Goal: Information Seeking & Learning: Learn about a topic

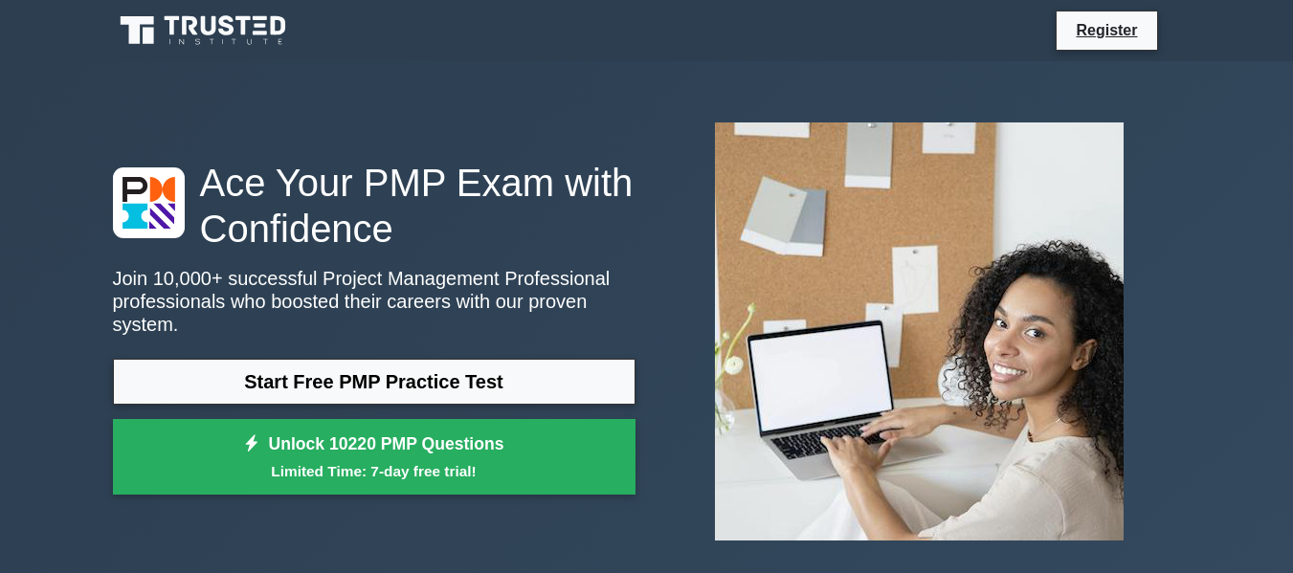
click at [354, 438] on link "Unlock 10220 PMP Questions Limited Time: 7-day free trial!" at bounding box center [374, 457] width 523 height 77
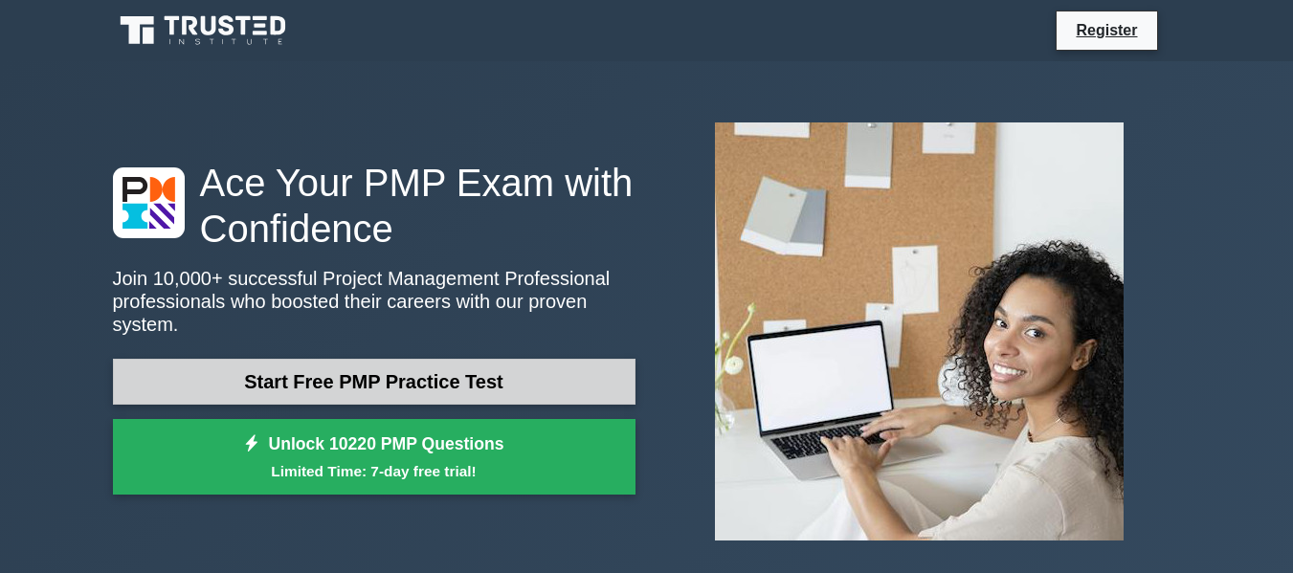
click at [375, 371] on link "Start Free PMP Practice Test" at bounding box center [374, 382] width 523 height 46
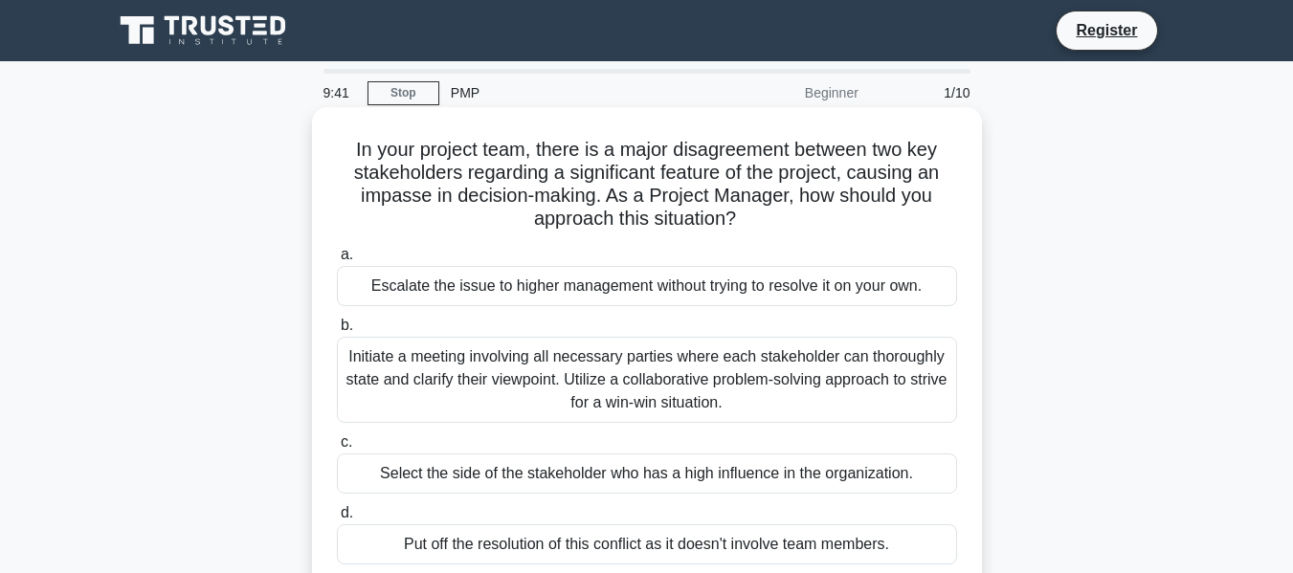
click at [494, 379] on div "Initiate a meeting involving all necessary parties where each stakeholder can t…" at bounding box center [647, 380] width 620 height 86
click at [337, 332] on input "b. Initiate a meeting involving all necessary parties where each stakeholder ca…" at bounding box center [337, 326] width 0 height 12
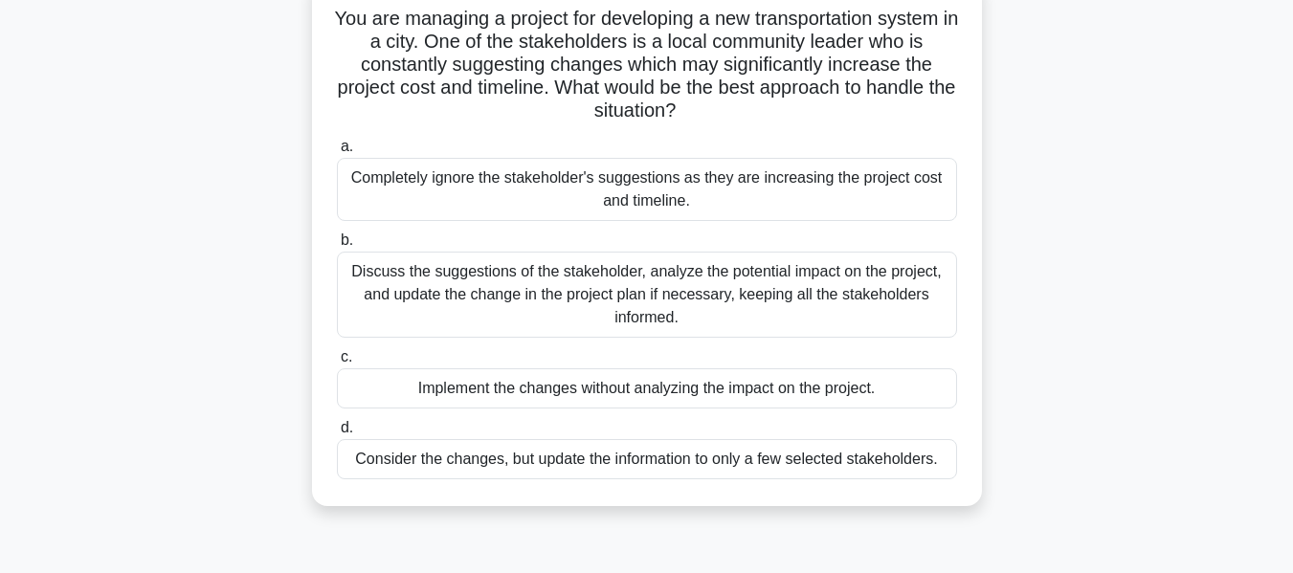
scroll to position [135, 0]
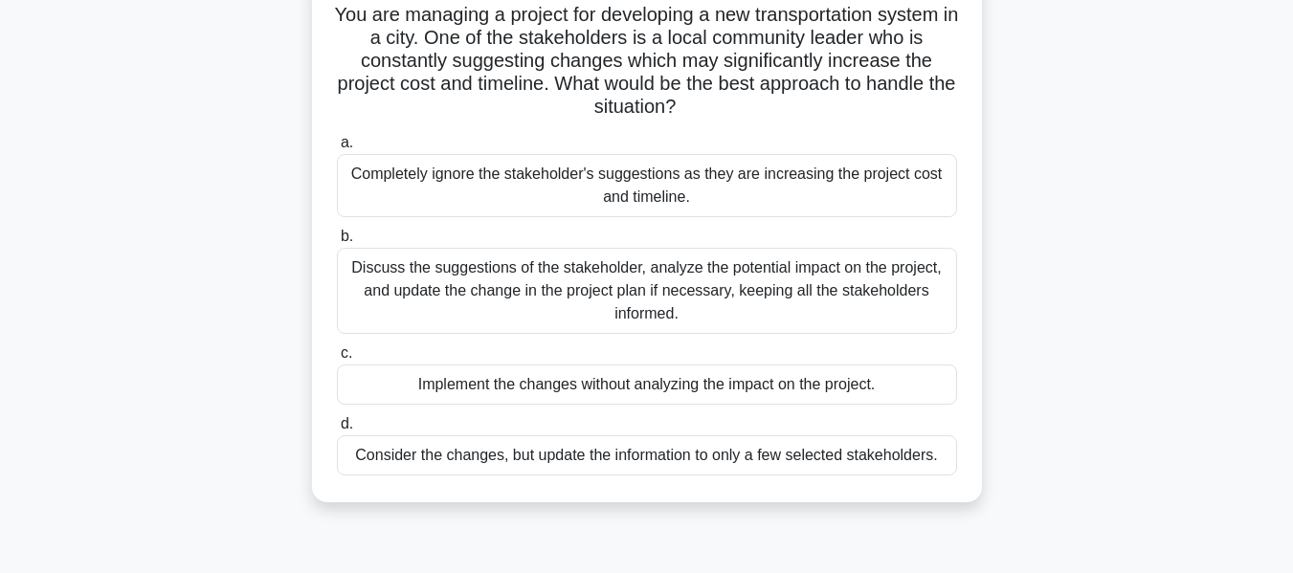
click at [652, 300] on div "Discuss the suggestions of the stakeholder, analyze the potential impact on the…" at bounding box center [647, 291] width 620 height 86
click at [337, 243] on input "b. Discuss the suggestions of the stakeholder, analyze the potential impact on …" at bounding box center [337, 237] width 0 height 12
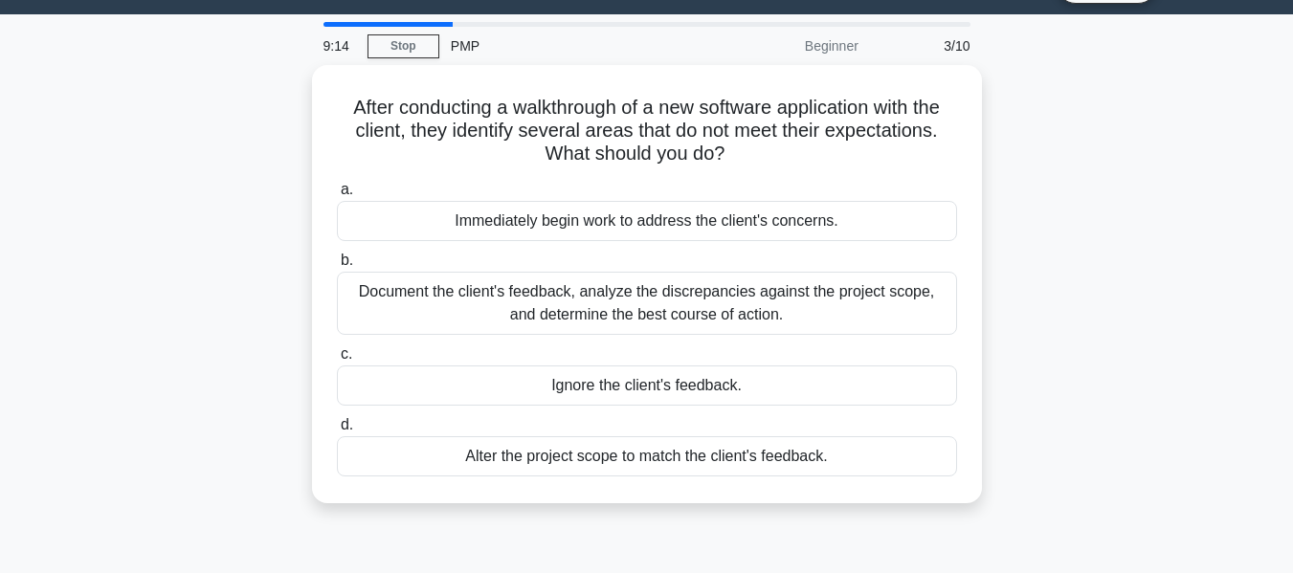
scroll to position [0, 0]
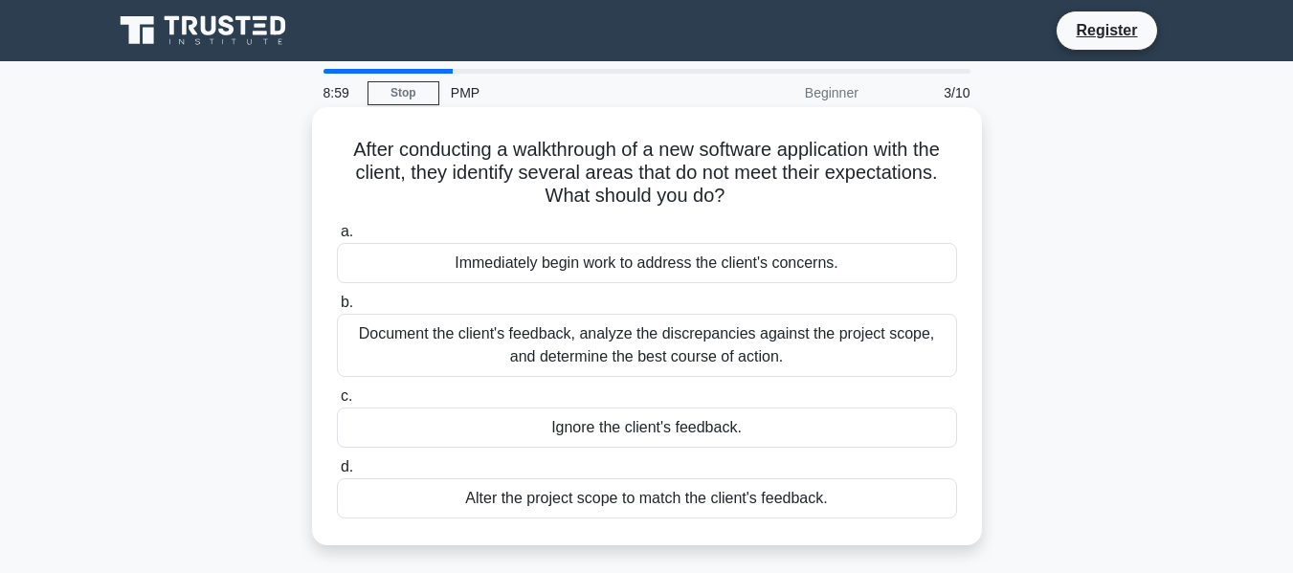
click at [776, 359] on div "Document the client's feedback, analyze the discrepancies against the project s…" at bounding box center [647, 345] width 620 height 63
click at [337, 309] on input "b. Document the client's feedback, analyze the discrepancies against the projec…" at bounding box center [337, 303] width 0 height 12
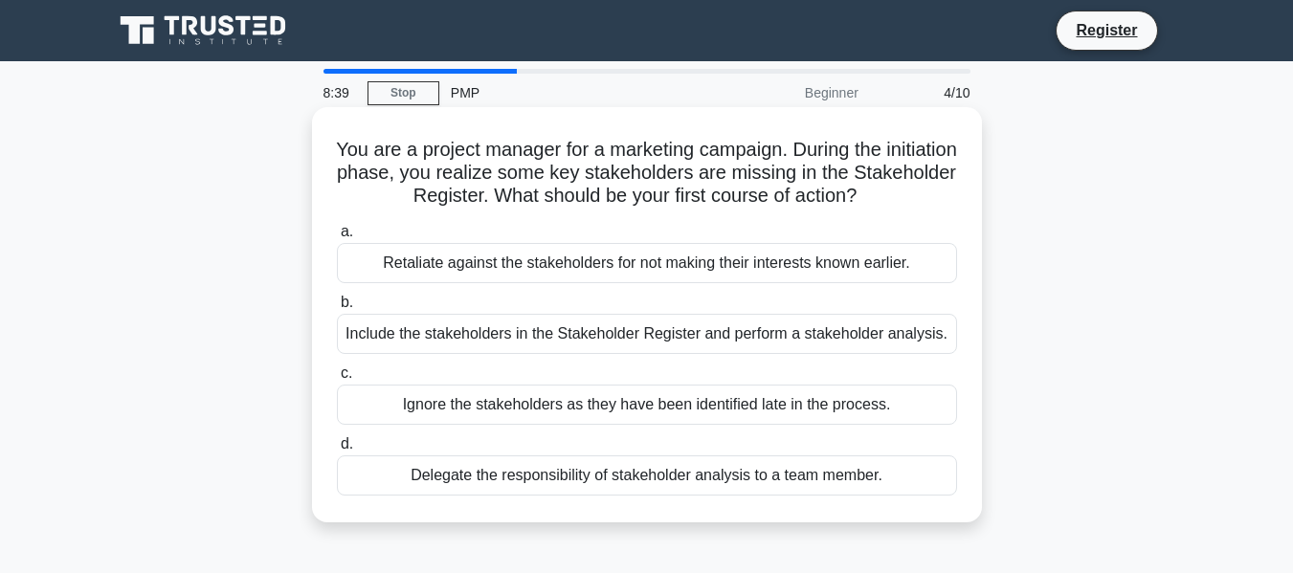
click at [744, 337] on div "Include the stakeholders in the Stakeholder Register and perform a stakeholder …" at bounding box center [647, 334] width 620 height 40
click at [337, 309] on input "b. Include the stakeholders in the Stakeholder Register and perform a stakehold…" at bounding box center [337, 303] width 0 height 12
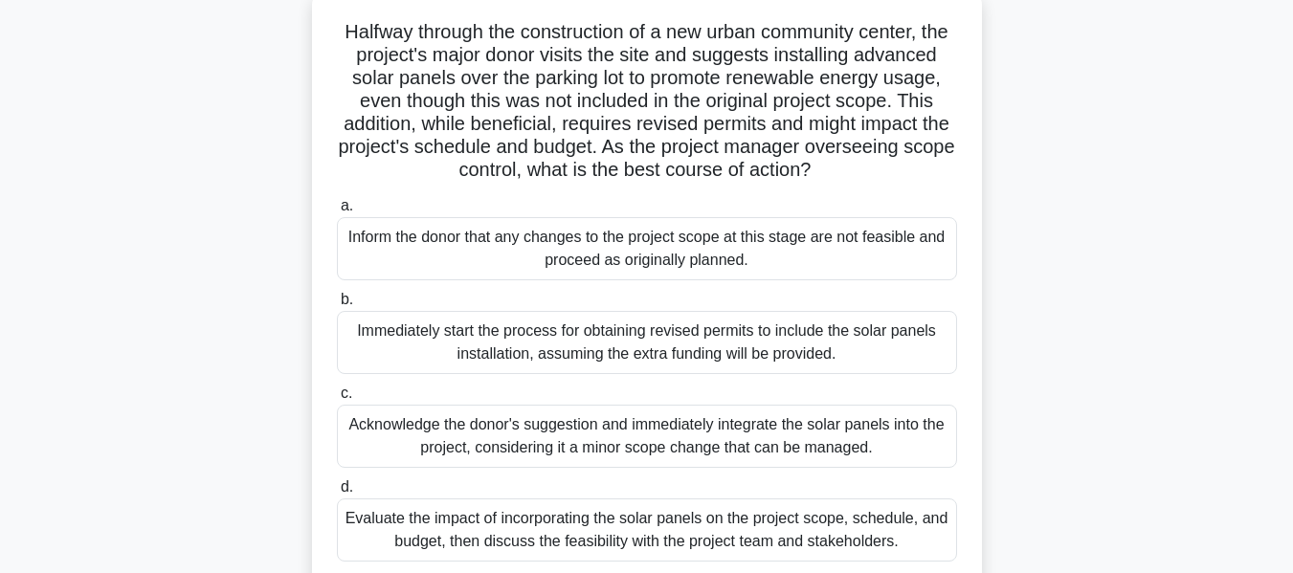
scroll to position [137, 0]
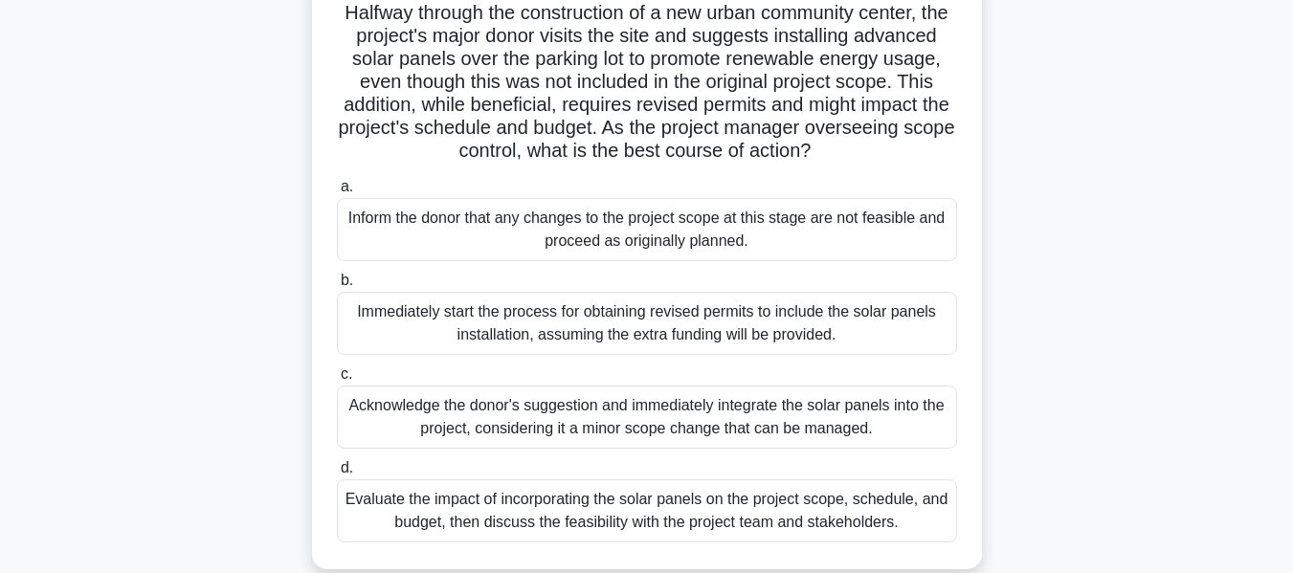
click at [569, 535] on div "Evaluate the impact of incorporating the solar panels on the project scope, sch…" at bounding box center [647, 511] width 620 height 63
click at [337, 475] on input "d. Evaluate the impact of incorporating the solar panels on the project scope, …" at bounding box center [337, 468] width 0 height 12
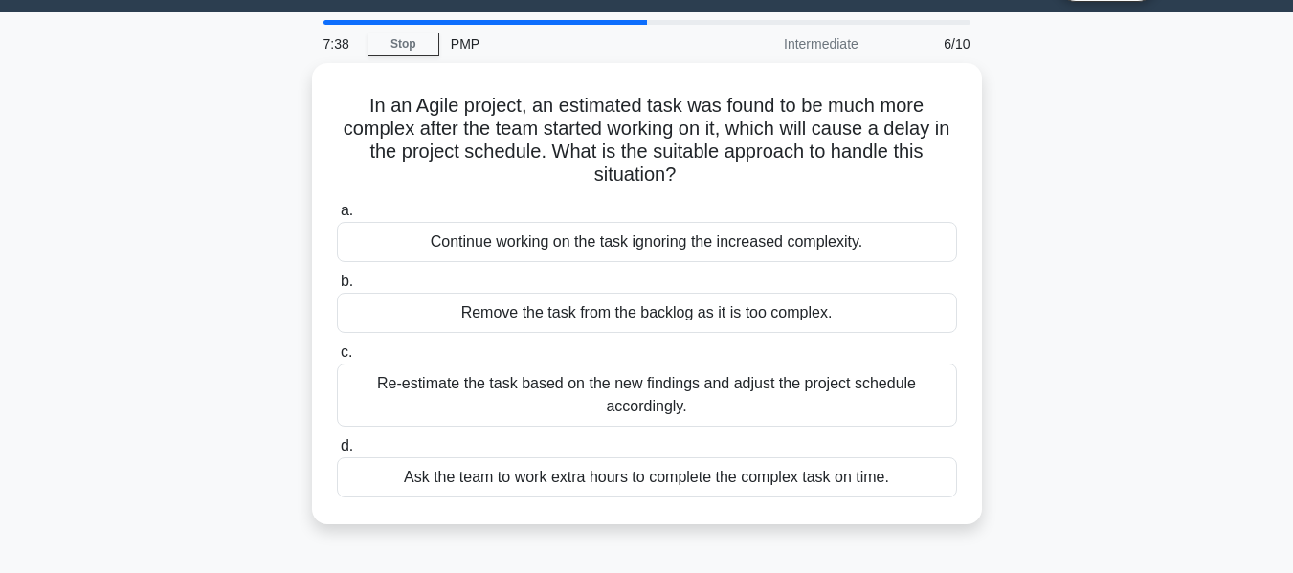
scroll to position [0, 0]
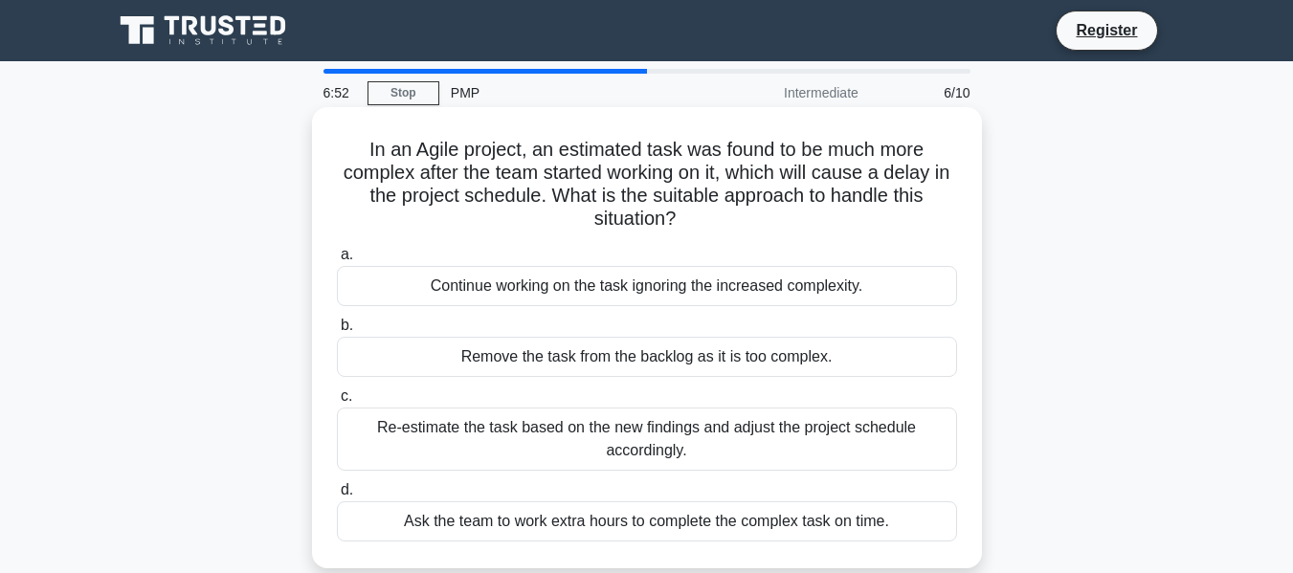
click at [449, 441] on div "Re-estimate the task based on the new findings and adjust the project schedule …" at bounding box center [647, 439] width 620 height 63
click at [337, 403] on input "c. Re-estimate the task based on the new findings and adjust the project schedu…" at bounding box center [337, 396] width 0 height 12
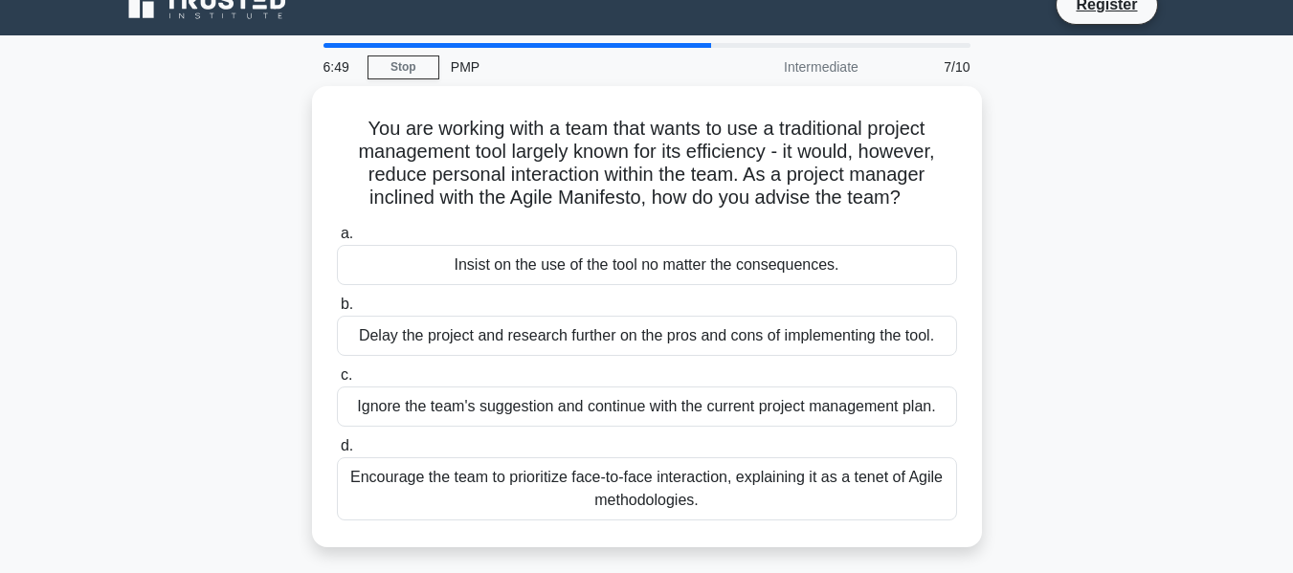
scroll to position [24, 0]
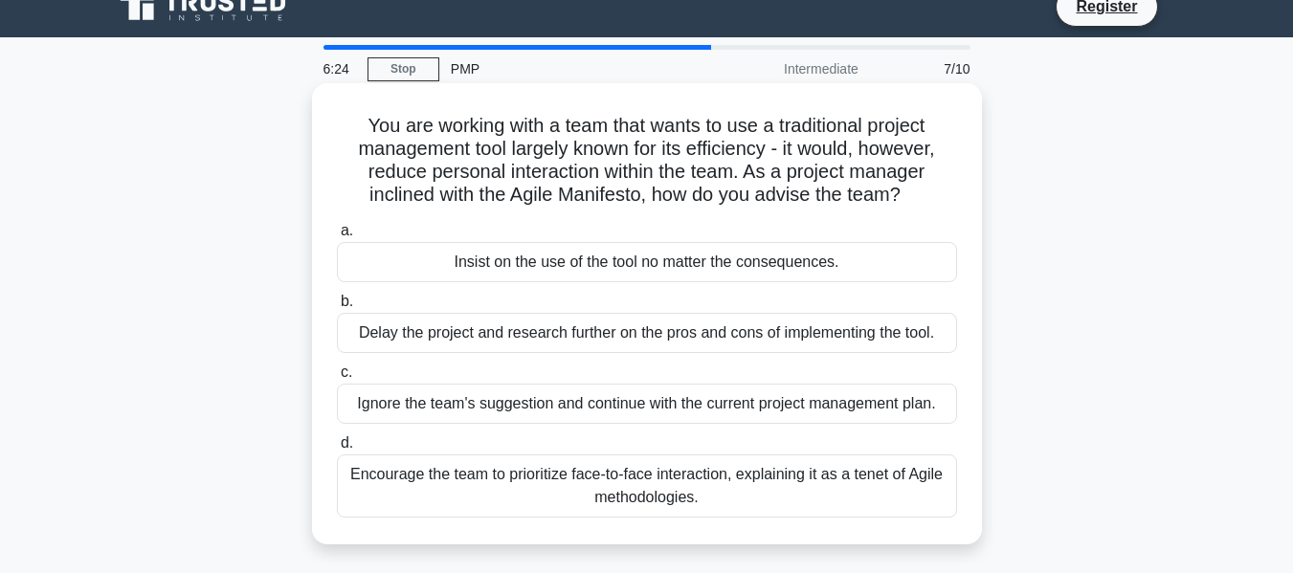
click at [395, 490] on div "Encourage the team to prioritize face-to-face interaction, explaining it as a t…" at bounding box center [647, 486] width 620 height 63
click at [337, 450] on input "d. Encourage the team to prioritize face-to-face interaction, explaining it as …" at bounding box center [337, 443] width 0 height 12
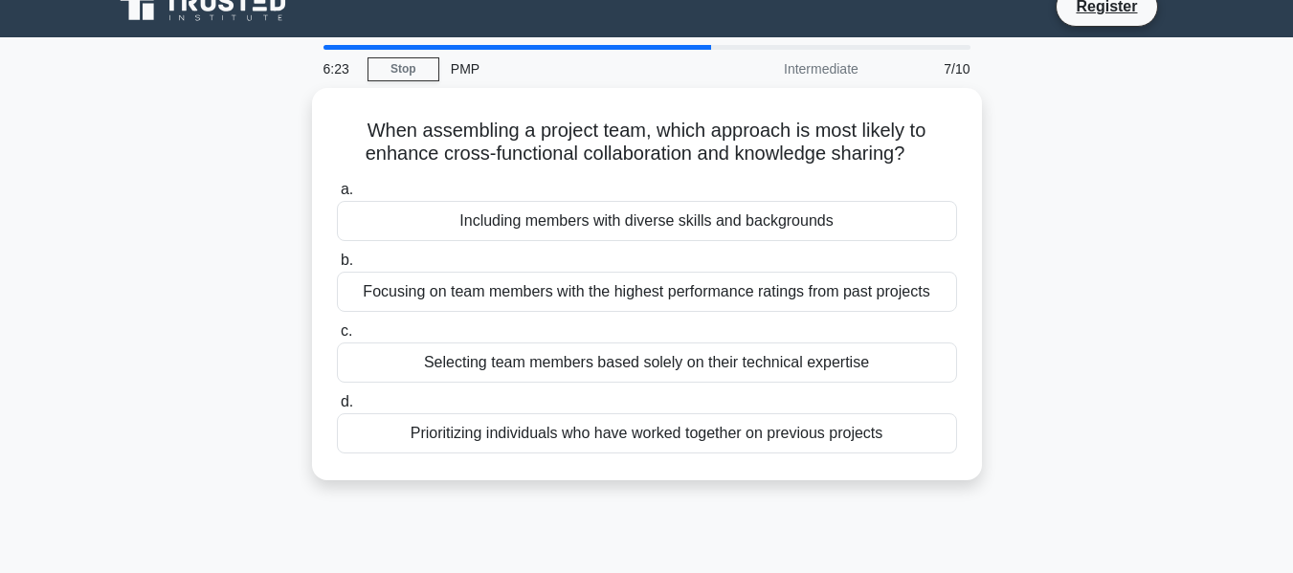
scroll to position [0, 0]
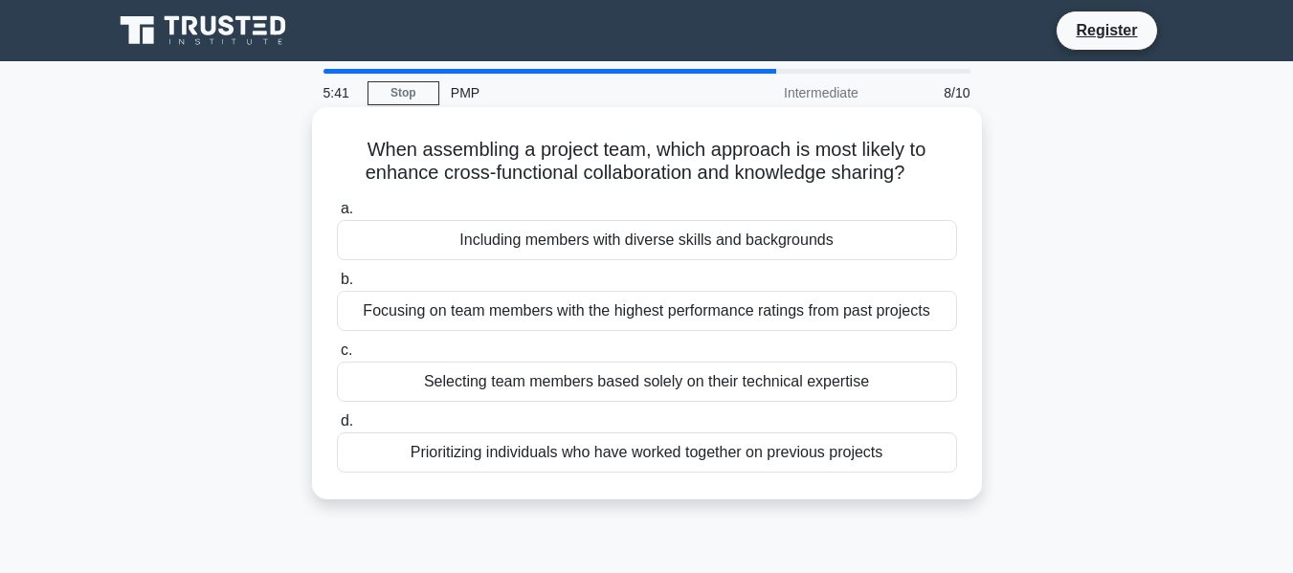
click at [492, 384] on div "Selecting team members based solely on their technical expertise" at bounding box center [647, 382] width 620 height 40
click at [337, 357] on input "c. Selecting team members based solely on their technical expertise" at bounding box center [337, 351] width 0 height 12
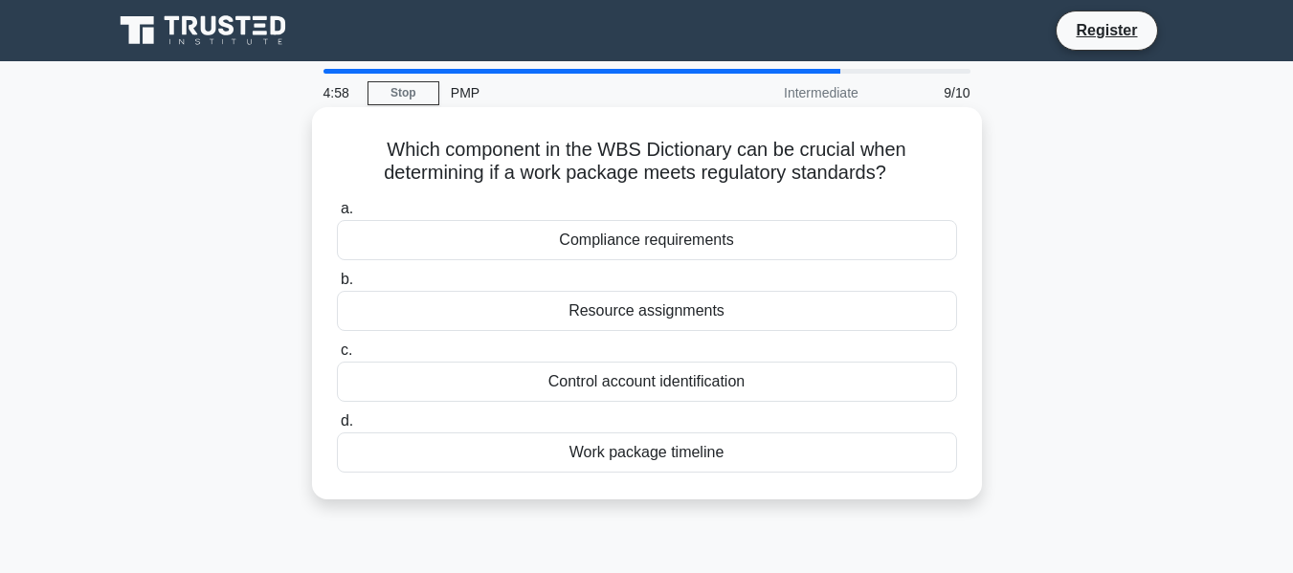
click at [595, 246] on div "Compliance requirements" at bounding box center [647, 240] width 620 height 40
click at [337, 215] on input "a. Compliance requirements" at bounding box center [337, 209] width 0 height 12
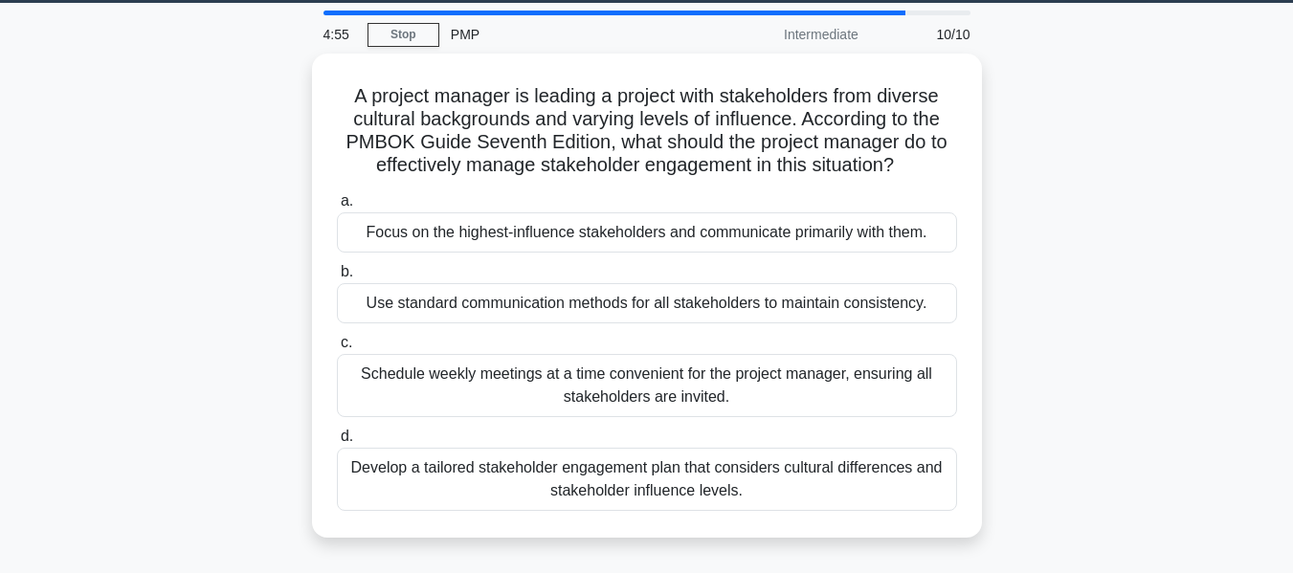
scroll to position [68, 0]
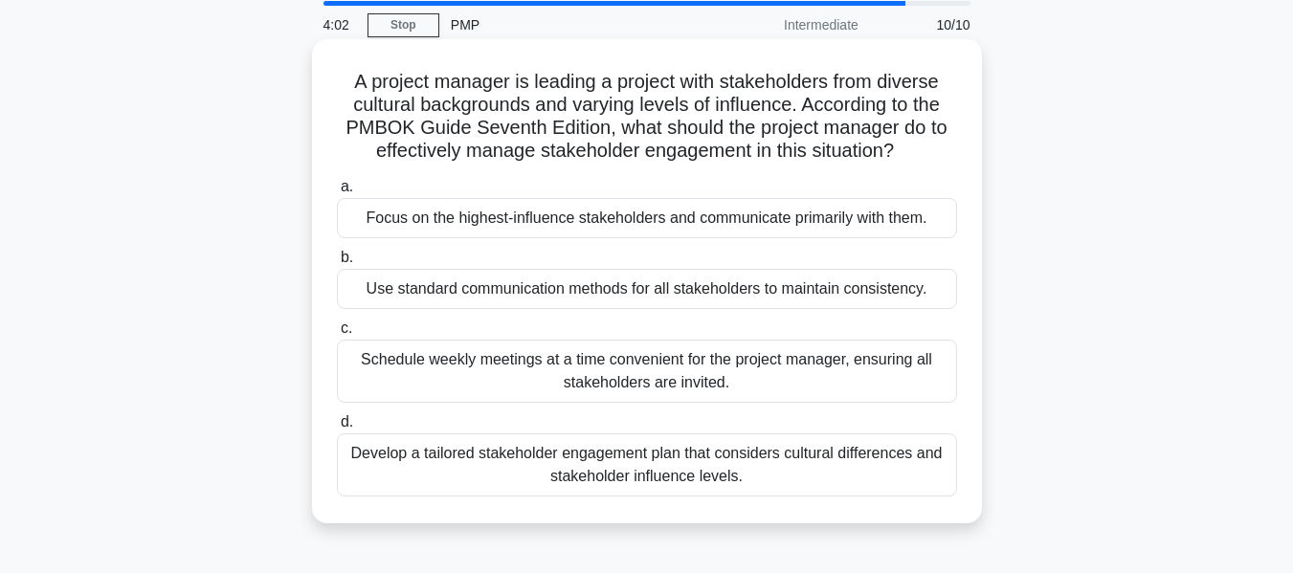
click at [426, 471] on div "Develop a tailored stakeholder engagement plan that considers cultural differen…" at bounding box center [647, 465] width 620 height 63
click at [337, 429] on input "d. Develop a tailored stakeholder engagement plan that considers cultural diffe…" at bounding box center [337, 422] width 0 height 12
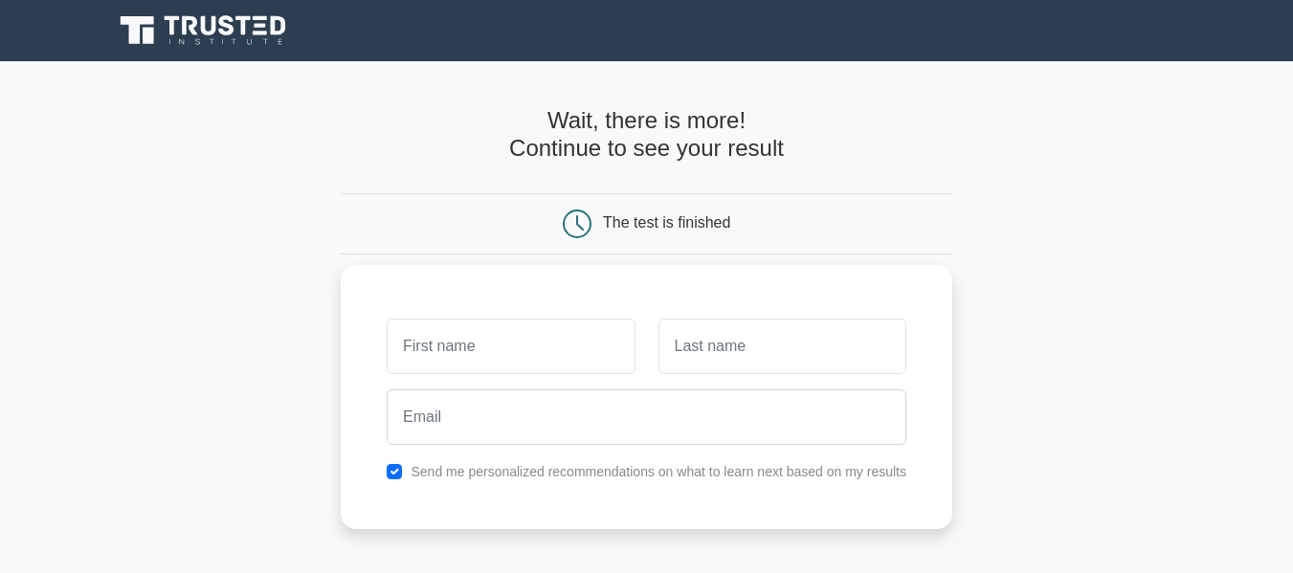
click at [495, 354] on input "text" at bounding box center [511, 347] width 248 height 56
type input "dapo"
click at [728, 346] on input "text" at bounding box center [782, 347] width 248 height 56
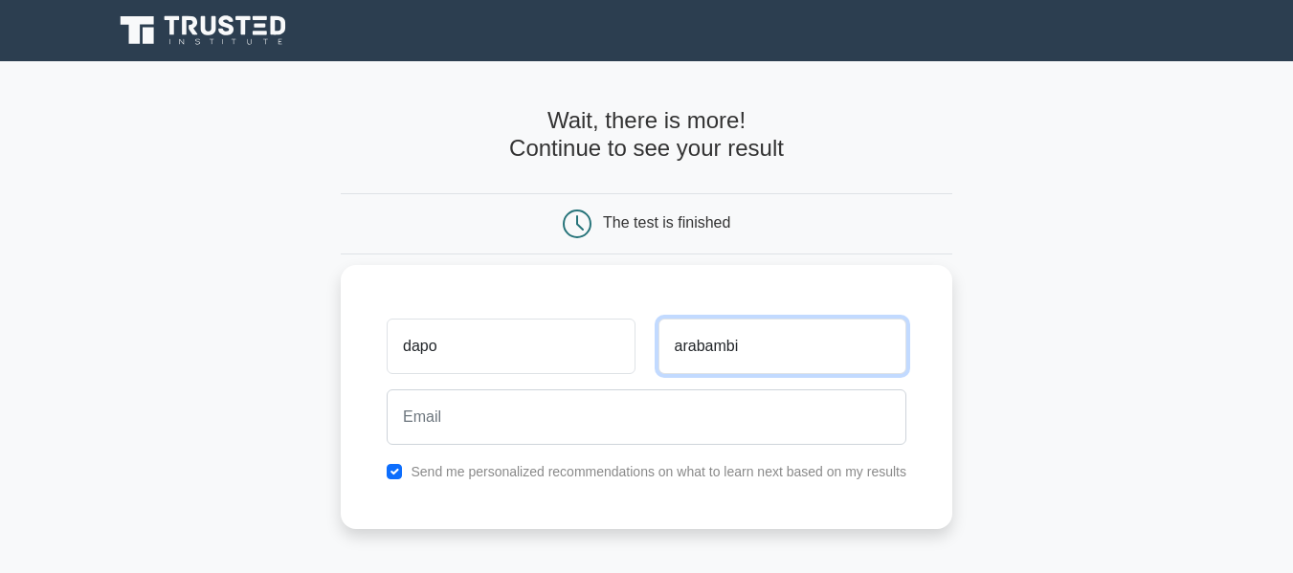
type input "arabambi"
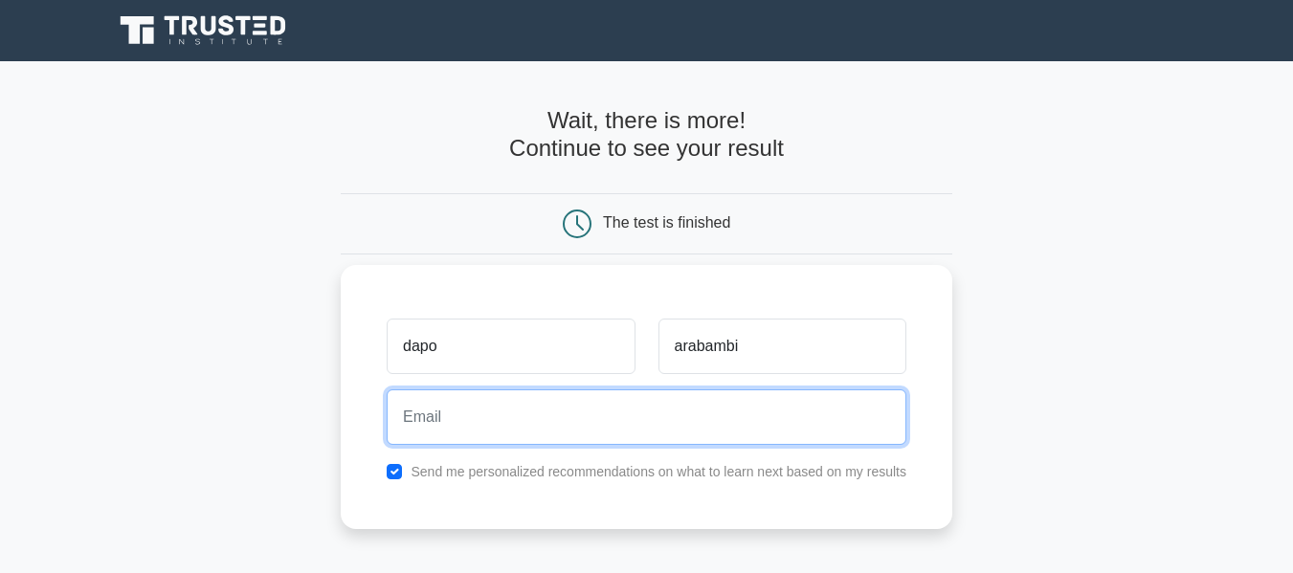
click at [446, 433] on input "email" at bounding box center [647, 418] width 520 height 56
type input "c"
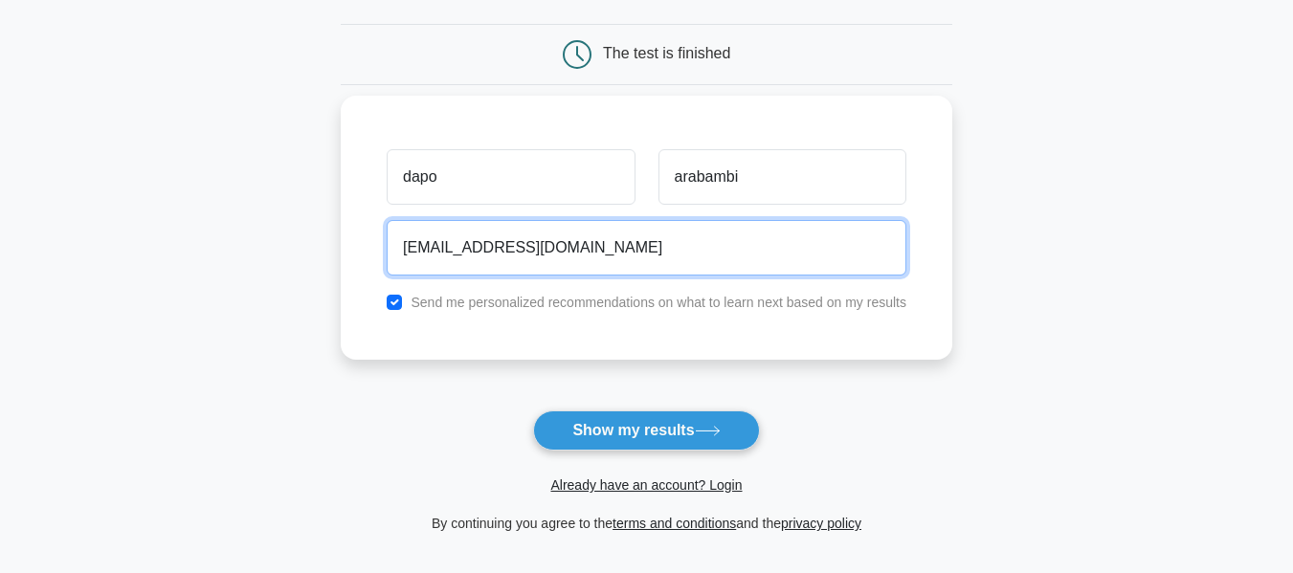
scroll to position [192, 0]
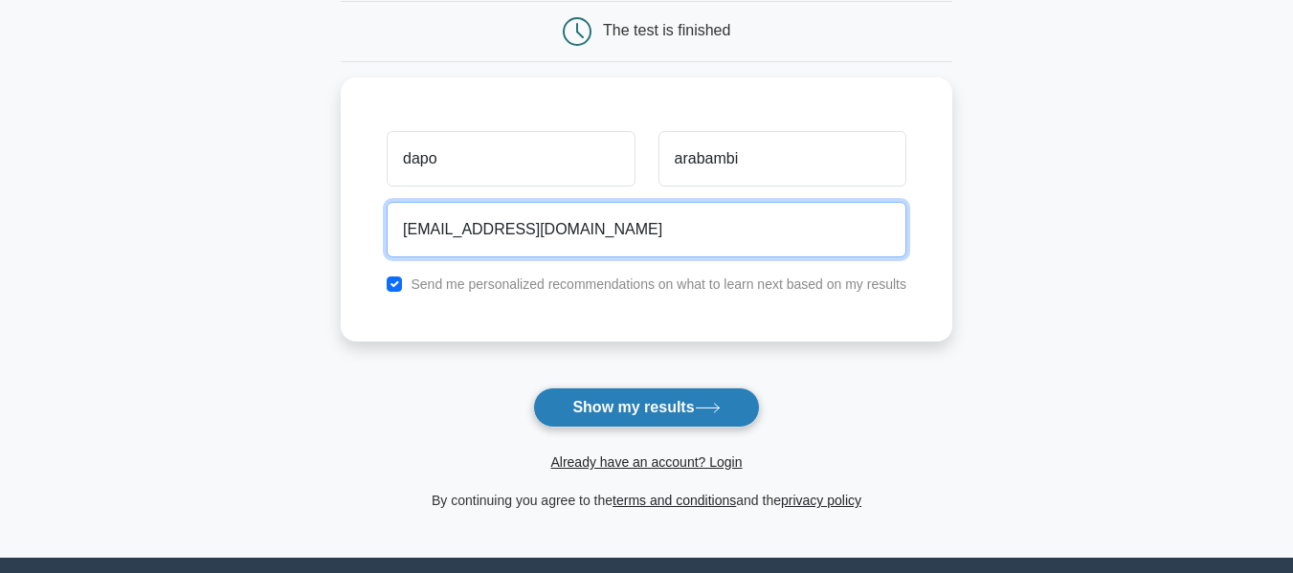
type input "[EMAIL_ADDRESS][DOMAIN_NAME]"
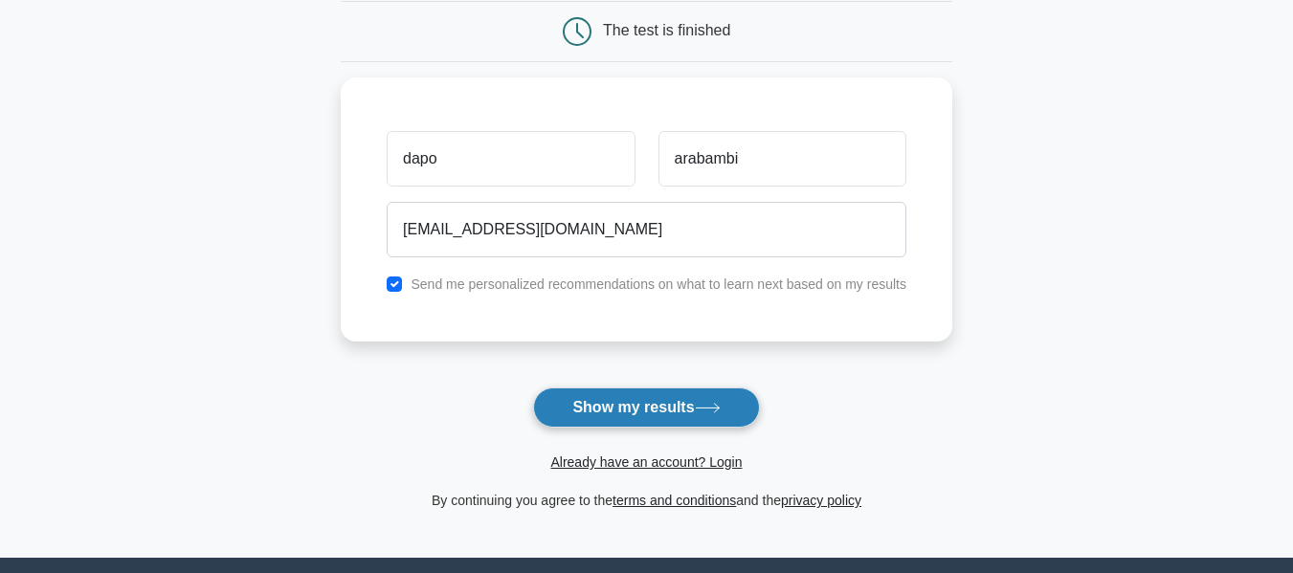
click at [696, 421] on button "Show my results" at bounding box center [646, 408] width 226 height 40
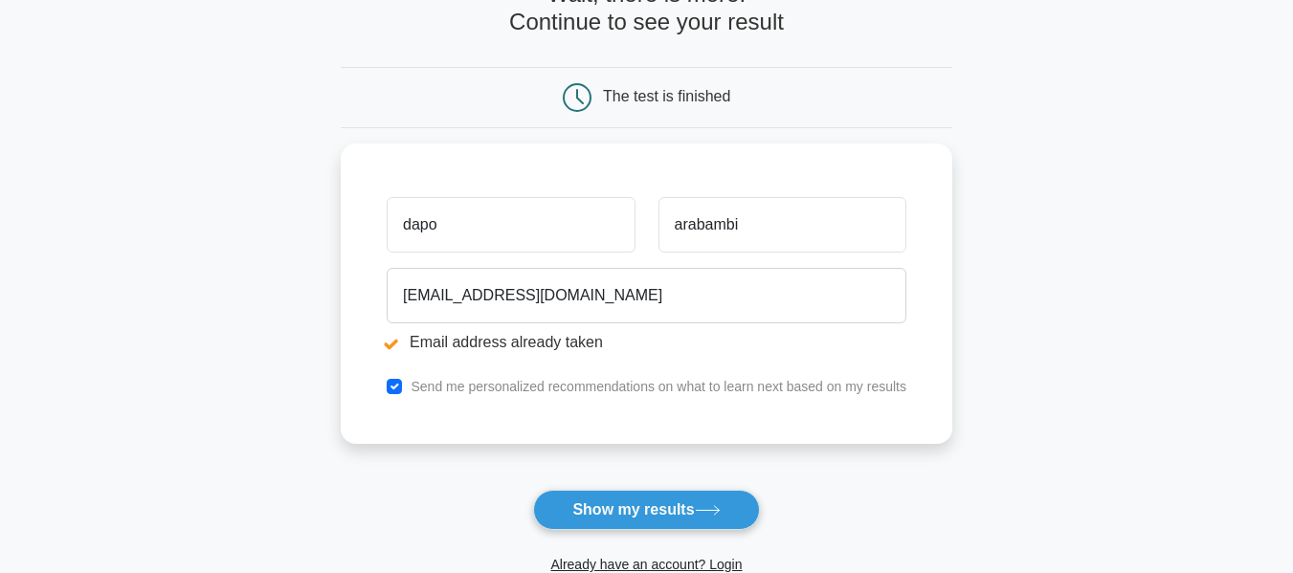
scroll to position [210, 0]
